Goal: Navigation & Orientation: Find specific page/section

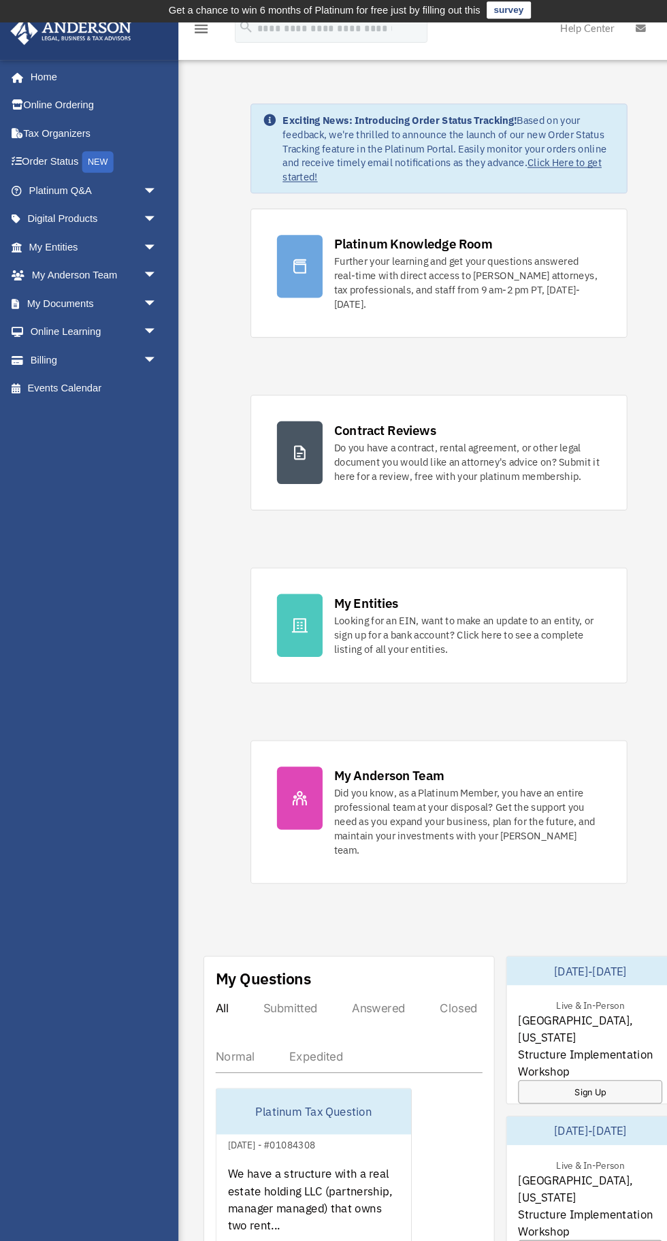
scroll to position [1, 0]
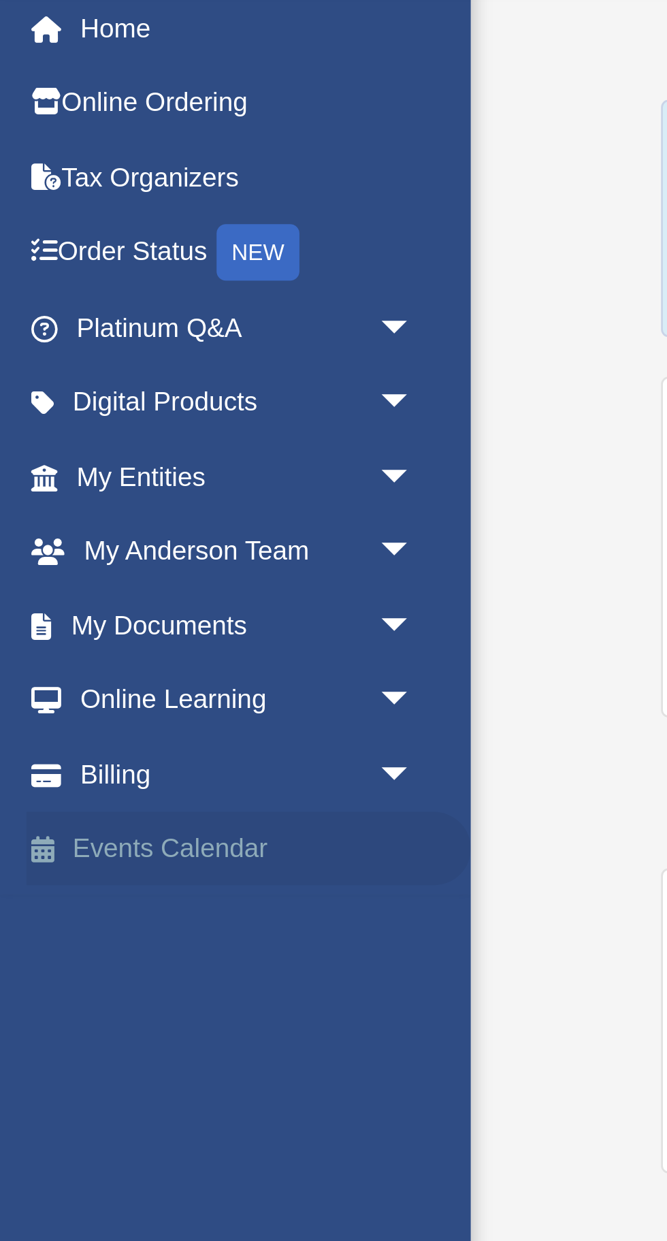
click at [82, 372] on link "Events Calendar" at bounding box center [90, 370] width 161 height 27
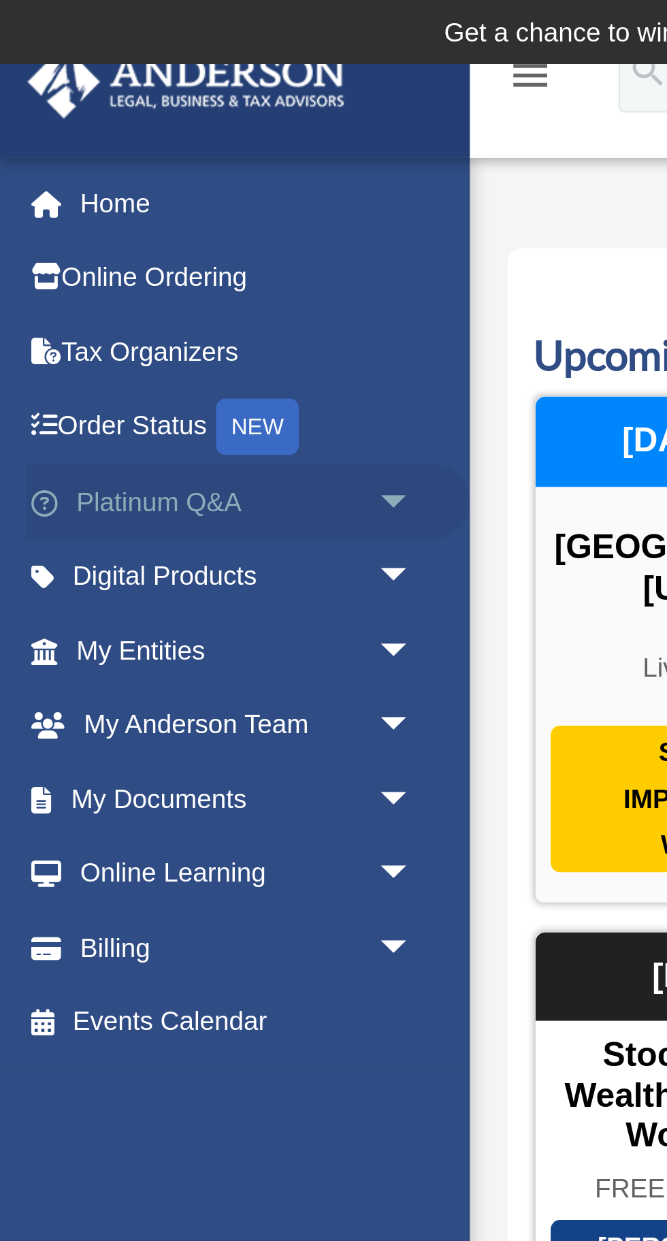
click at [141, 174] on span "arrow_drop_down" at bounding box center [149, 182] width 27 height 28
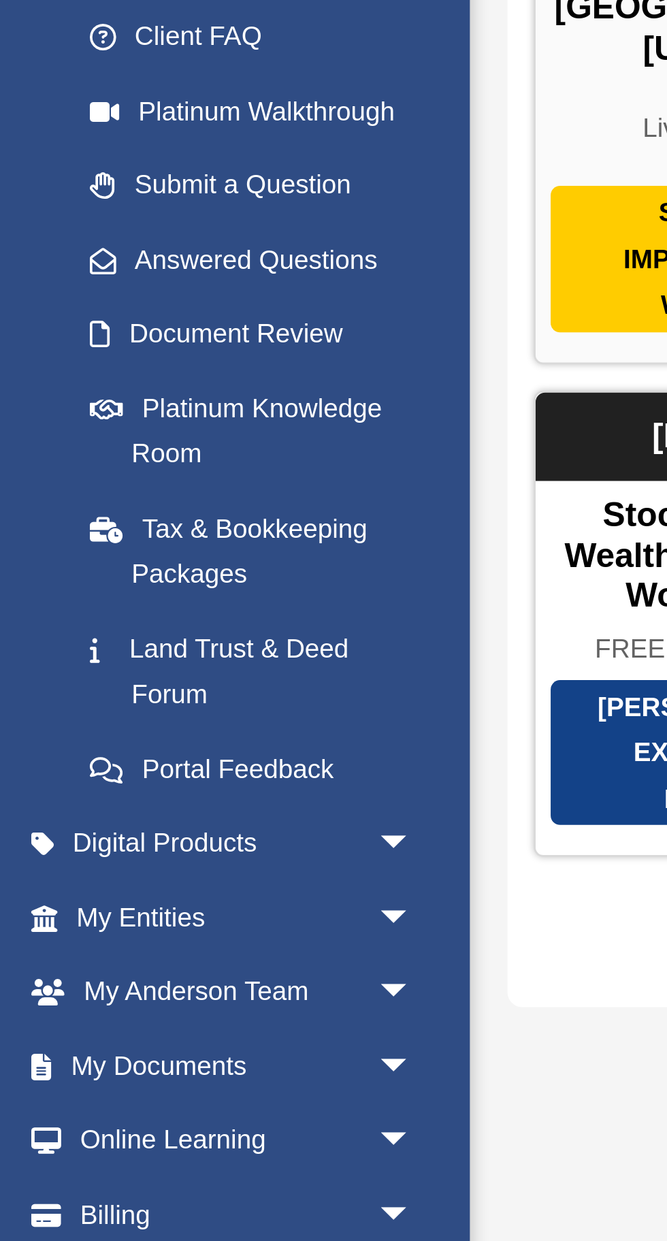
click at [71, 658] on link "Events Calendar" at bounding box center [90, 662] width 161 height 27
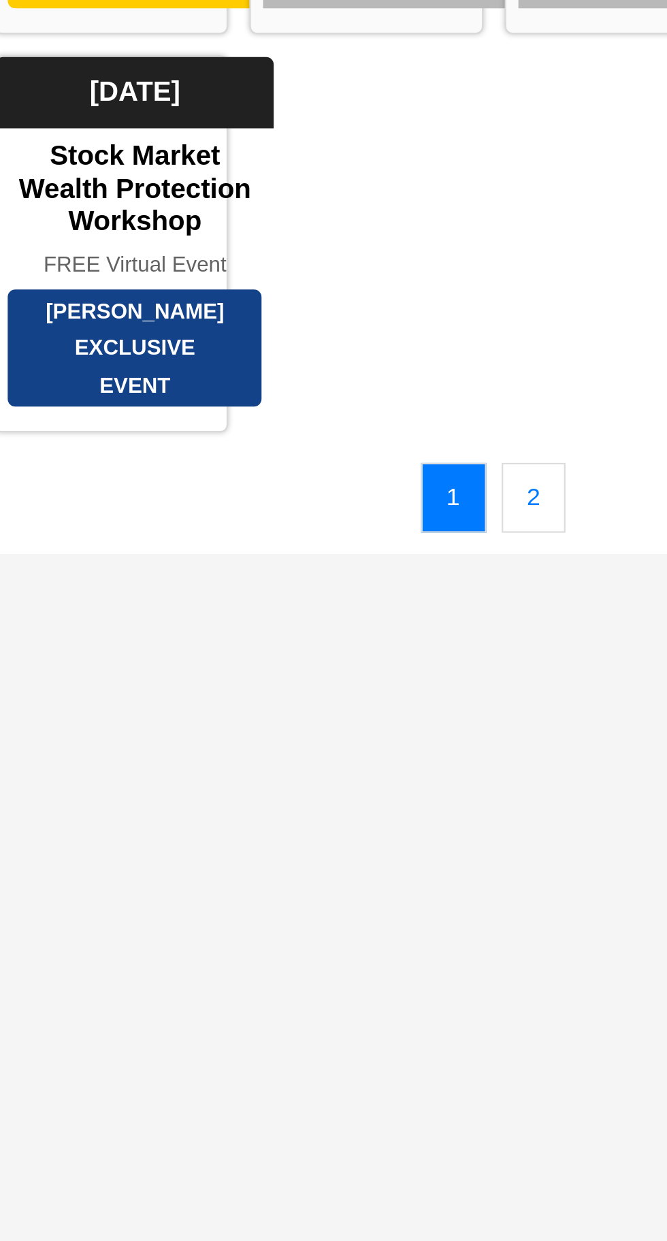
click at [433, 658] on div "Calendar [EMAIL_ADDRESS][DOMAIN_NAME] Sign Out [EMAIL_ADDRESS][DOMAIN_NAME] Hom…" at bounding box center [333, 503] width 667 height 961
click at [436, 551] on link "2" at bounding box center [435, 535] width 29 height 31
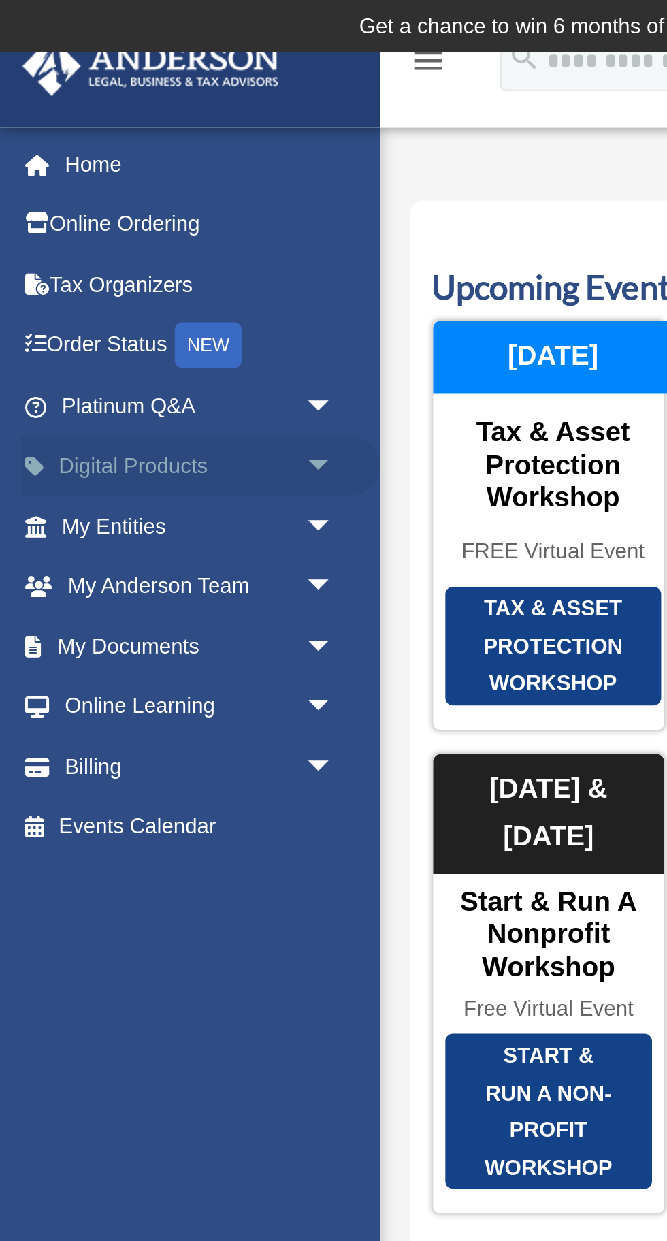
click at [150, 202] on span "arrow_drop_down" at bounding box center [149, 209] width 27 height 28
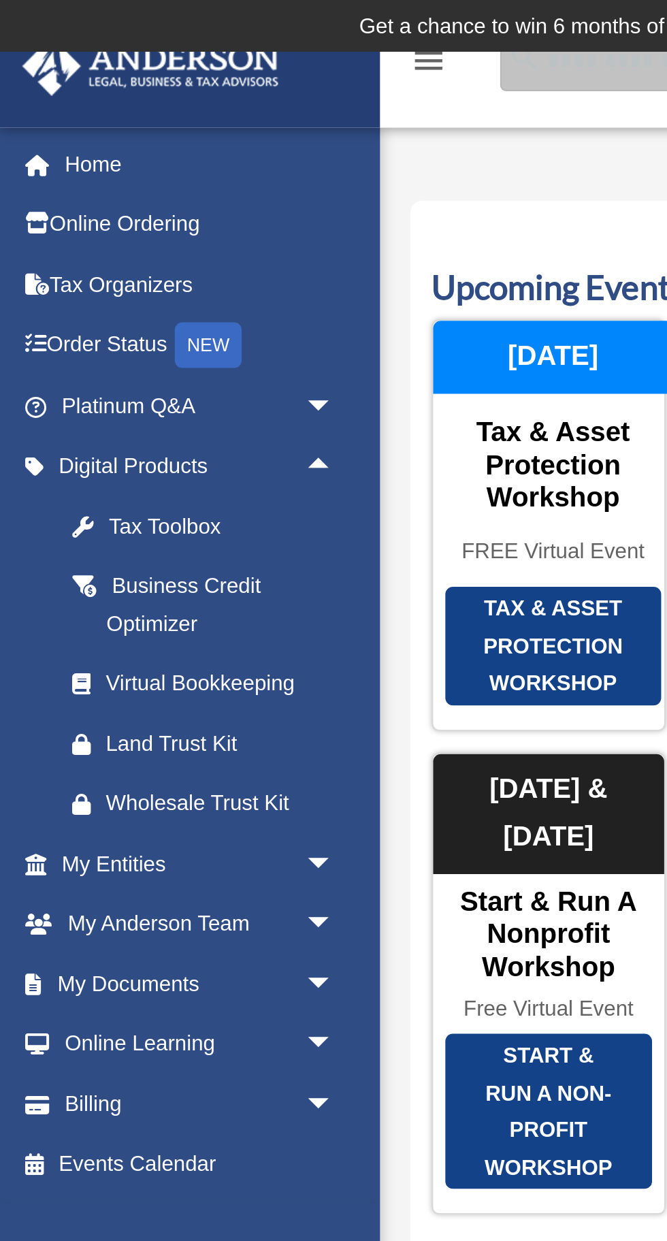
click at [266, 38] on input "search" at bounding box center [316, 27] width 184 height 27
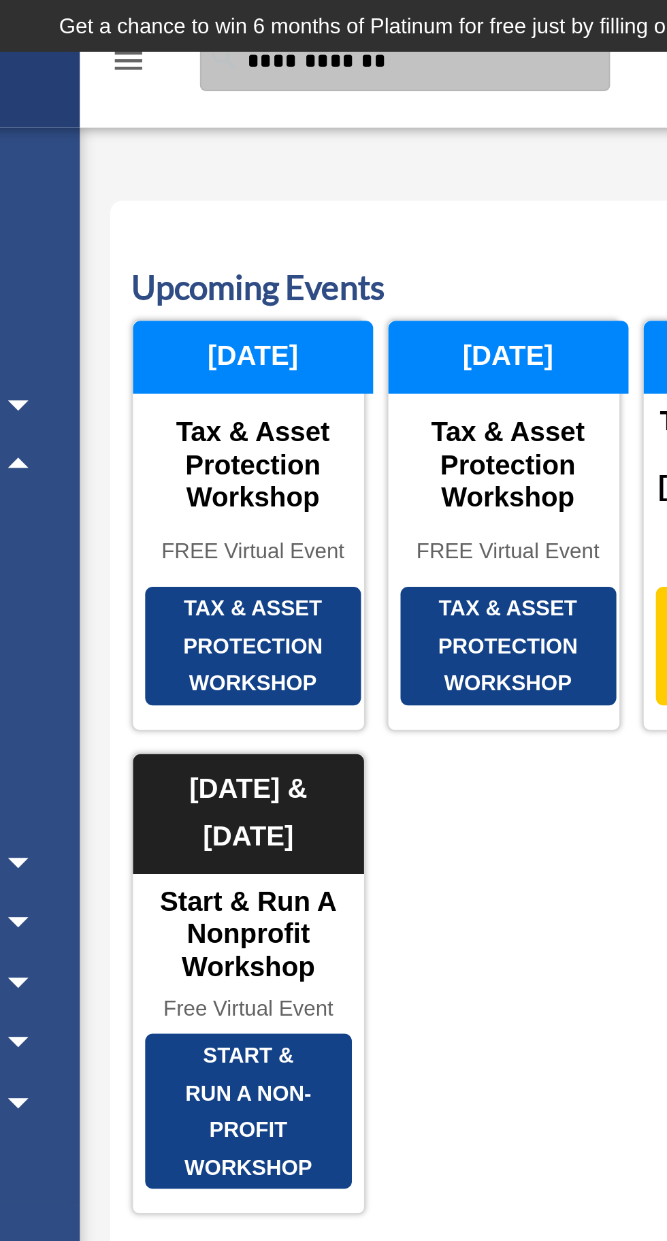
type input "**********"
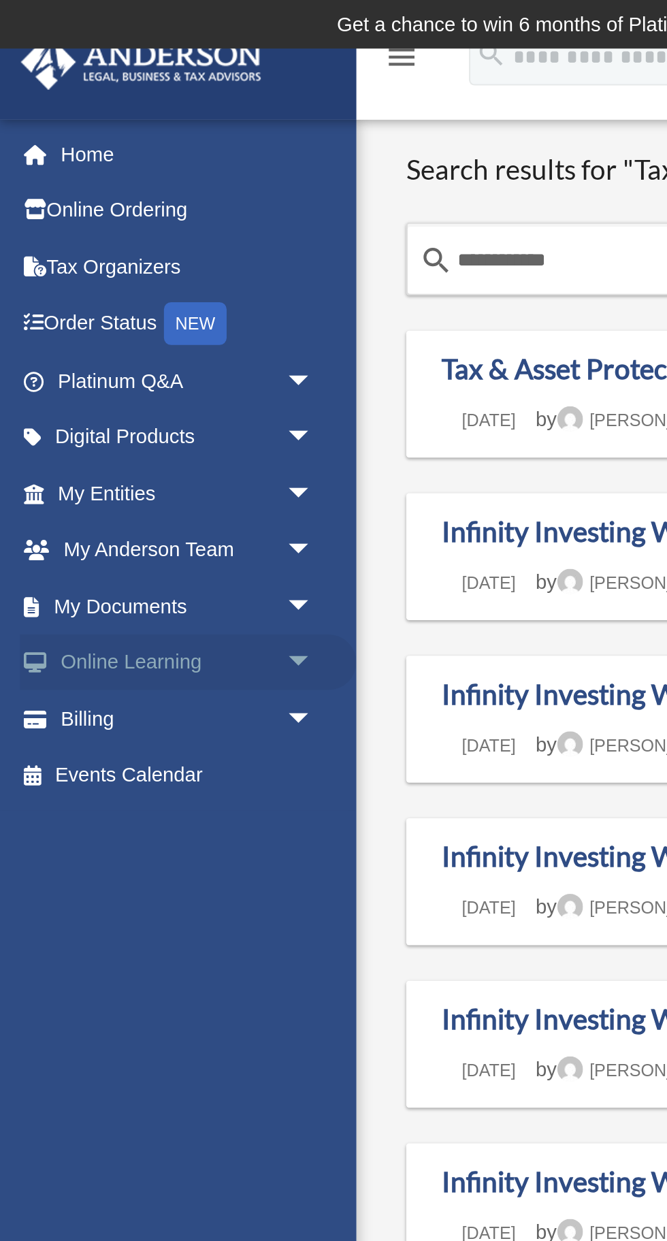
click at [142, 315] on span "arrow_drop_down" at bounding box center [149, 317] width 27 height 28
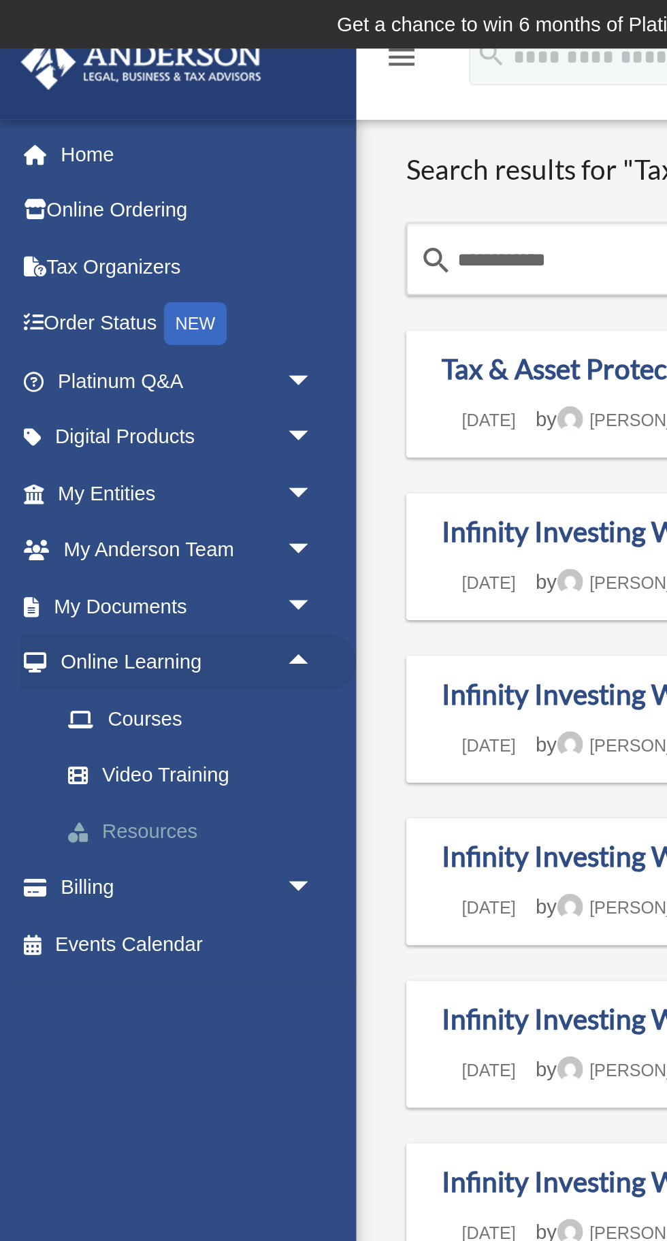
click at [85, 395] on link "Resources" at bounding box center [94, 396] width 151 height 27
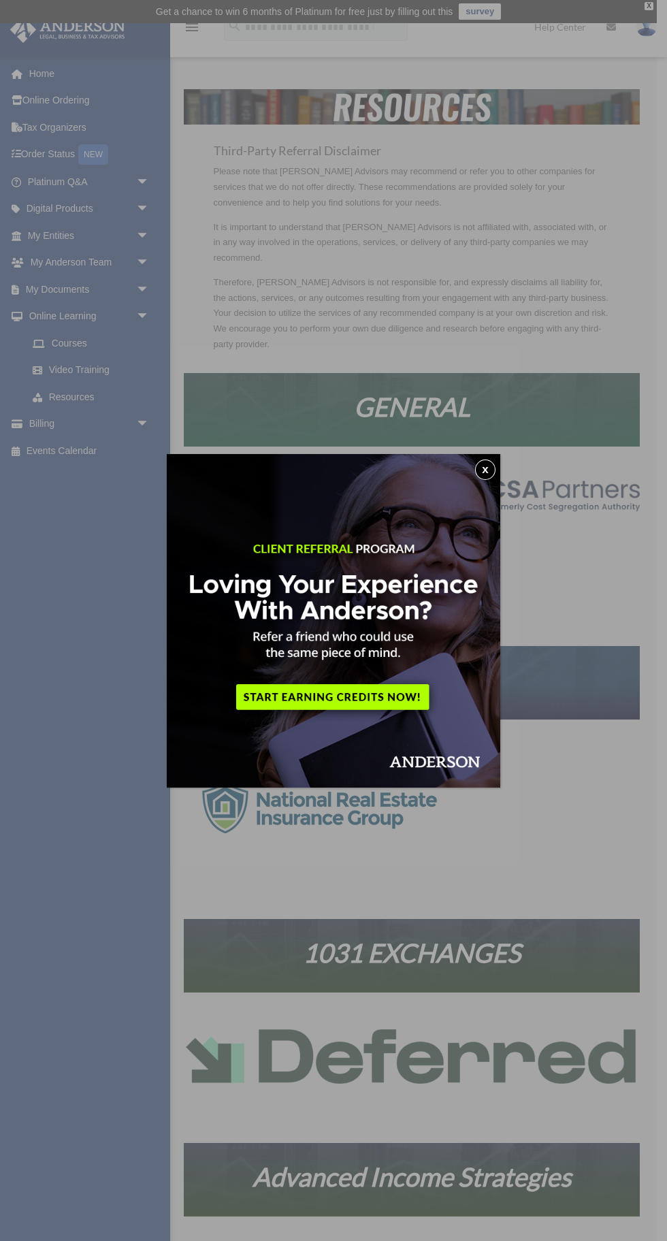
click at [476, 470] on button "x" at bounding box center [485, 470] width 20 height 20
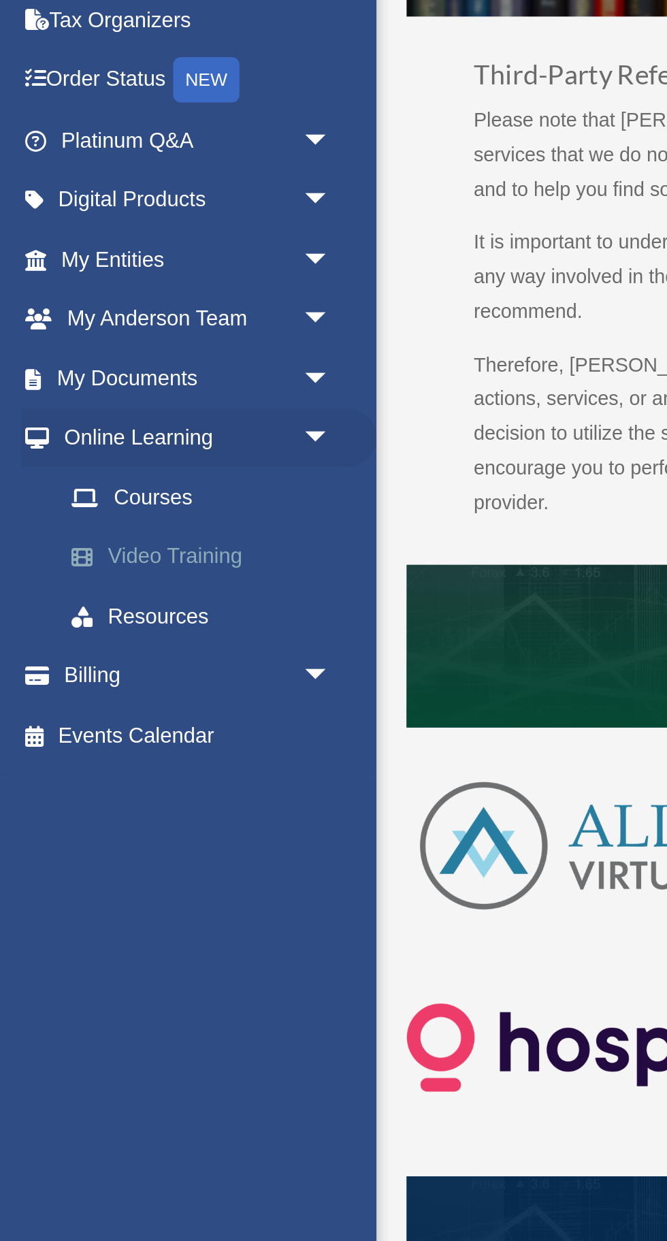
click at [96, 366] on link "Video Training" at bounding box center [94, 370] width 151 height 27
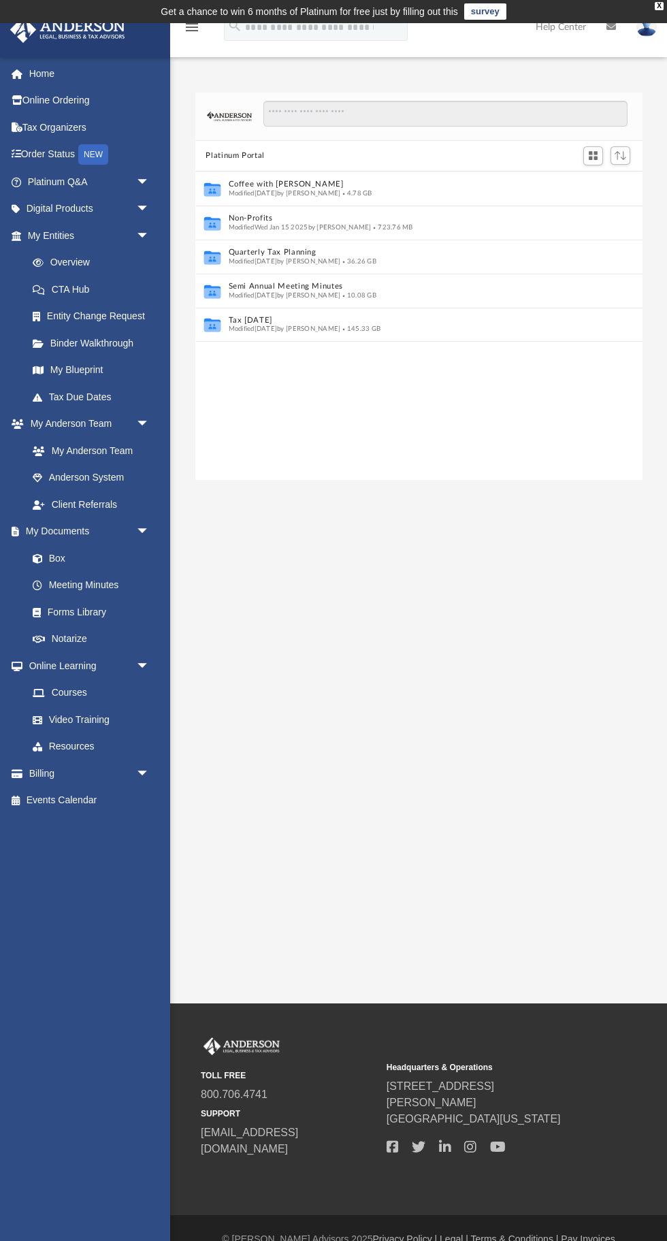
scroll to position [309, 447]
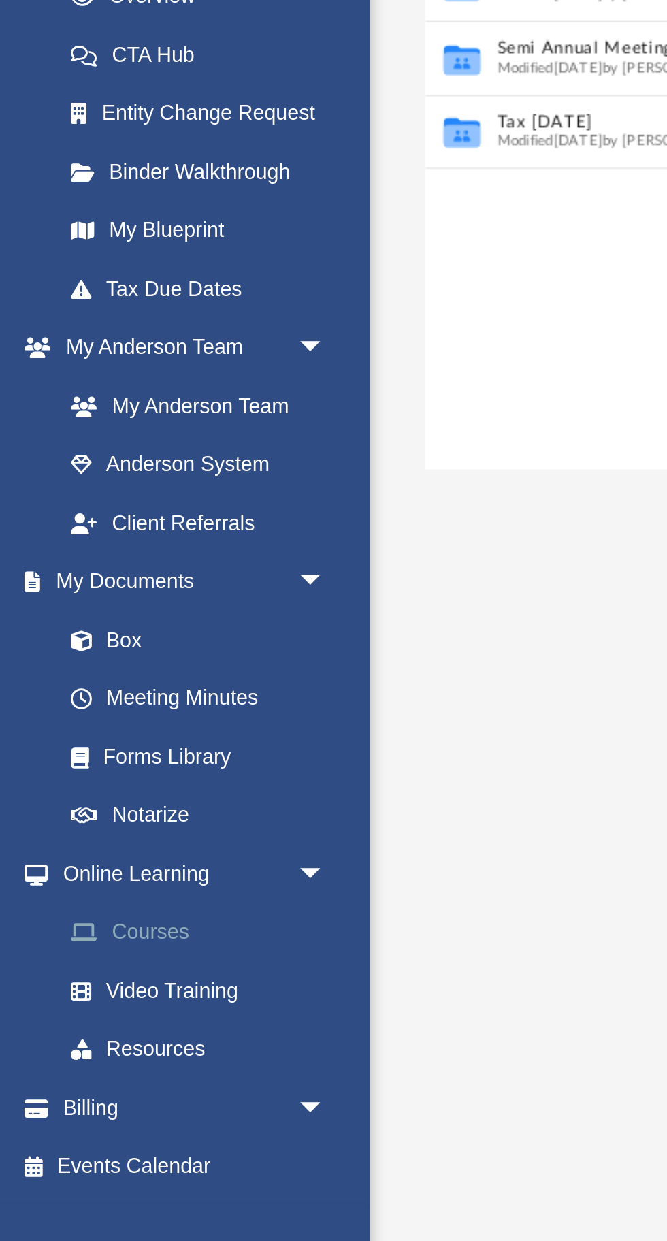
click at [80, 688] on link "Courses" at bounding box center [94, 693] width 151 height 27
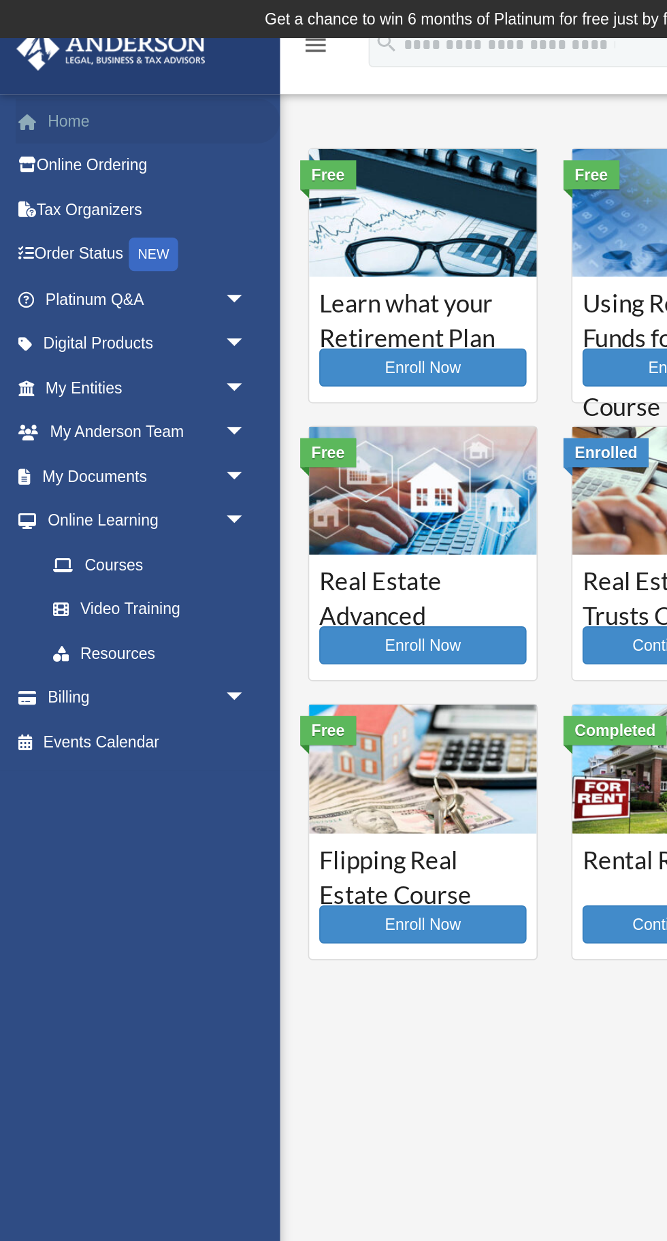
click at [45, 72] on link "Home" at bounding box center [90, 73] width 161 height 27
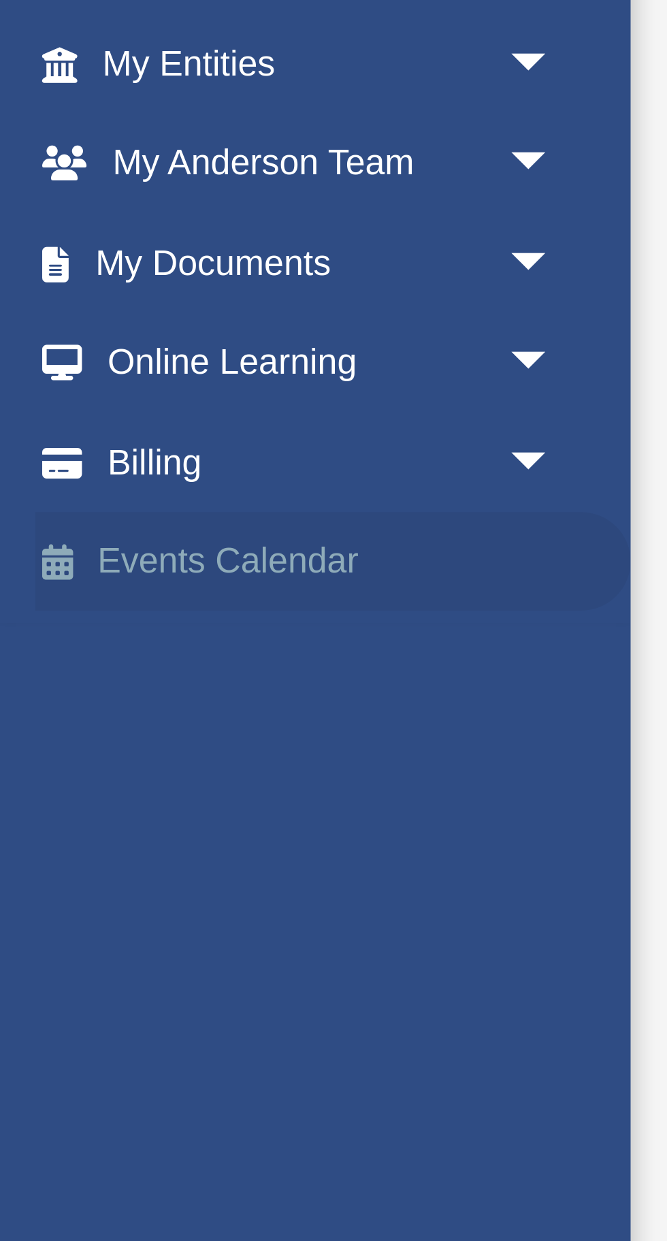
click at [63, 360] on link "Events Calendar" at bounding box center [90, 370] width 161 height 27
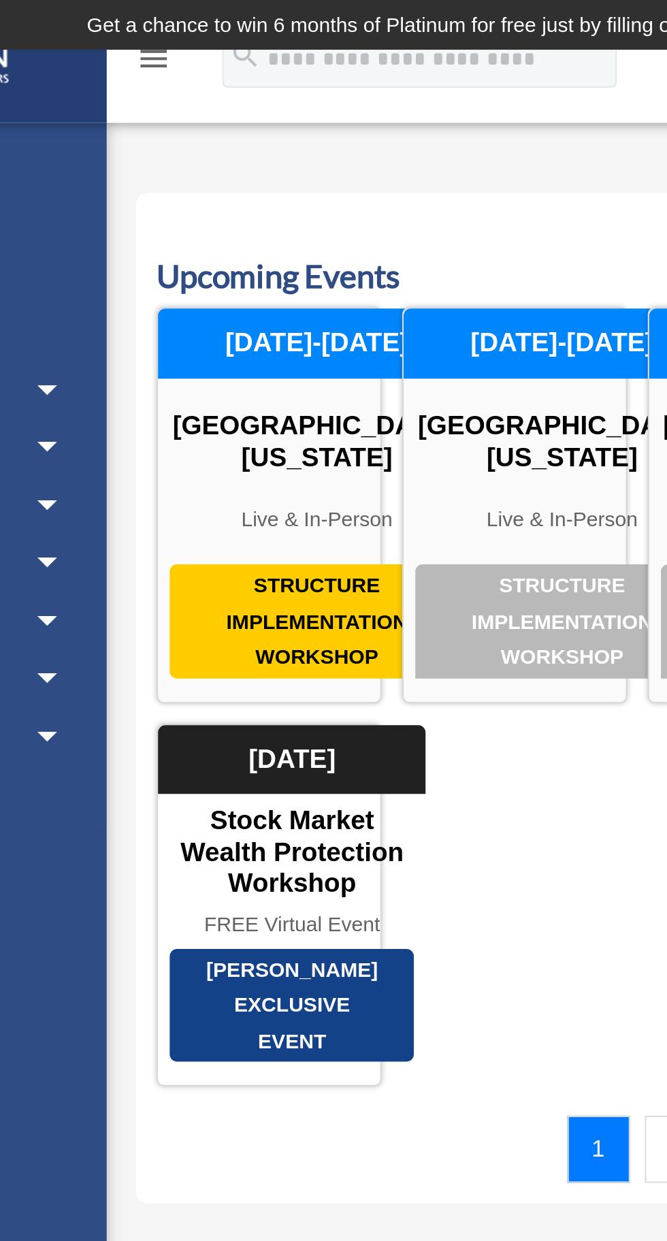
click at [192, 35] on icon "menu" at bounding box center [192, 27] width 16 height 16
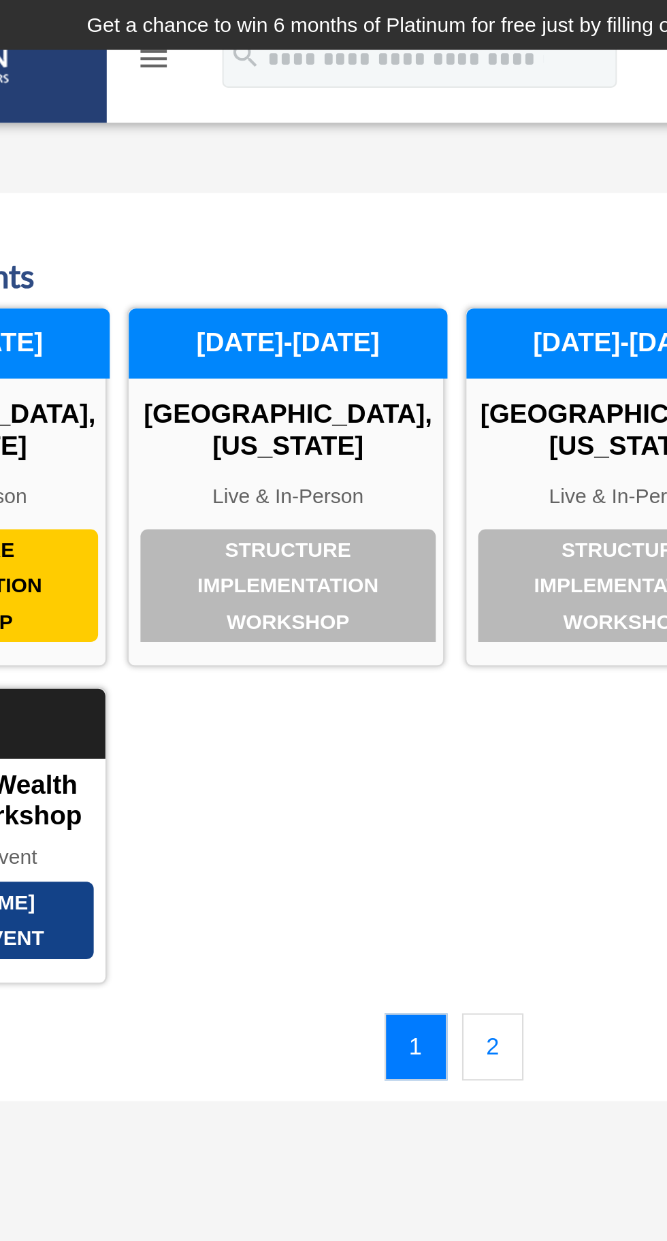
click at [199, 34] on icon "menu" at bounding box center [192, 27] width 16 height 16
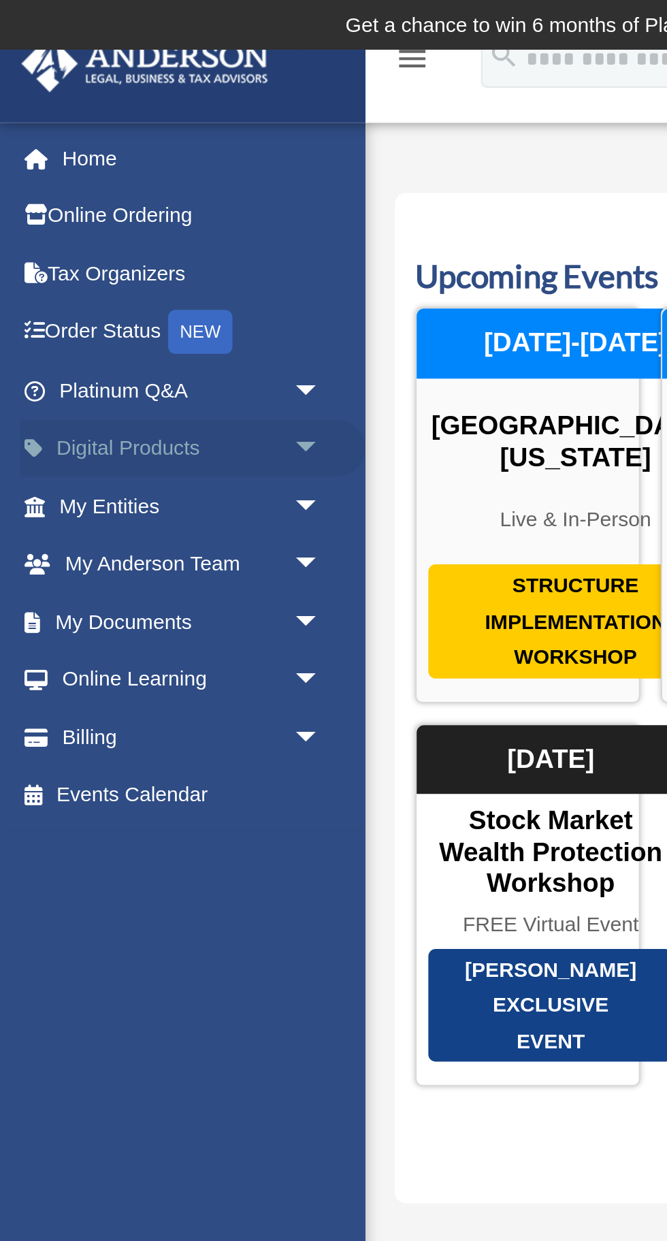
click at [136, 198] on span "arrow_drop_down" at bounding box center [149, 209] width 27 height 28
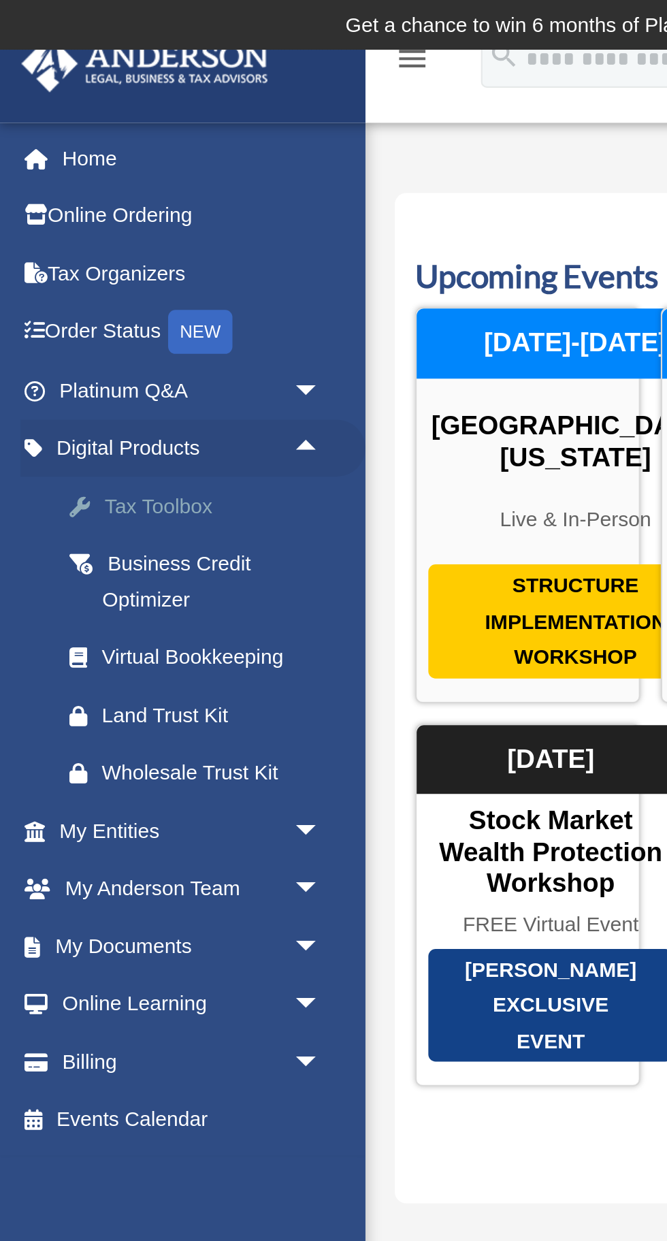
click at [89, 227] on link "Tax Toolbox" at bounding box center [94, 235] width 151 height 27
